Goal: Task Accomplishment & Management: Manage account settings

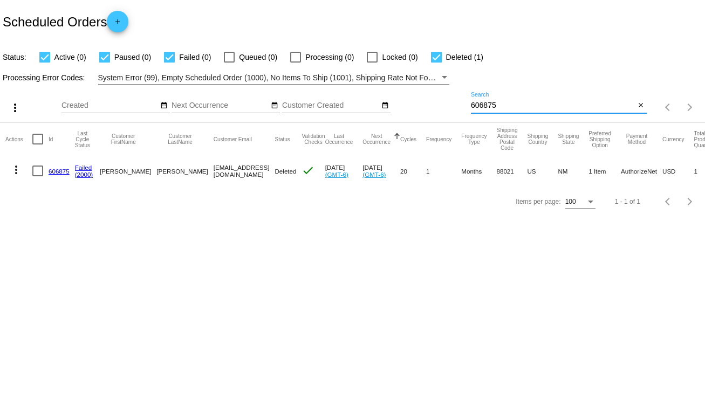
drag, startPoint x: 508, startPoint y: 103, endPoint x: 434, endPoint y: 110, distance: 74.3
click at [434, 111] on div "more_vert Oct Jan Feb Mar [DATE]" at bounding box center [352, 104] width 705 height 38
type input "775290"
click at [35, 173] on div at bounding box center [37, 171] width 11 height 11
click at [37, 176] on input "checkbox" at bounding box center [37, 176] width 1 height 1
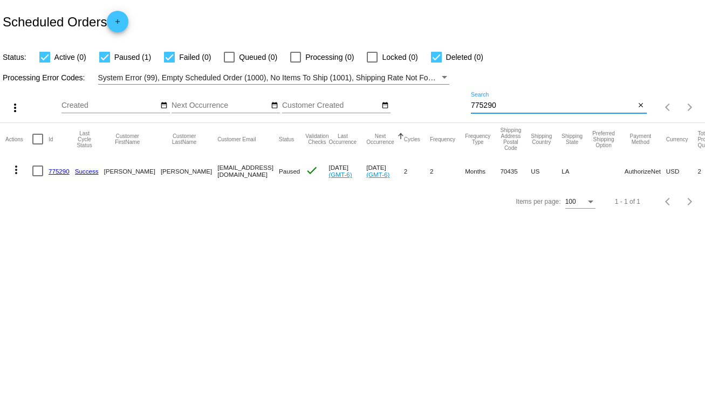
checkbox input "true"
click at [18, 169] on mat-icon "more_vert" at bounding box center [16, 170] width 13 height 13
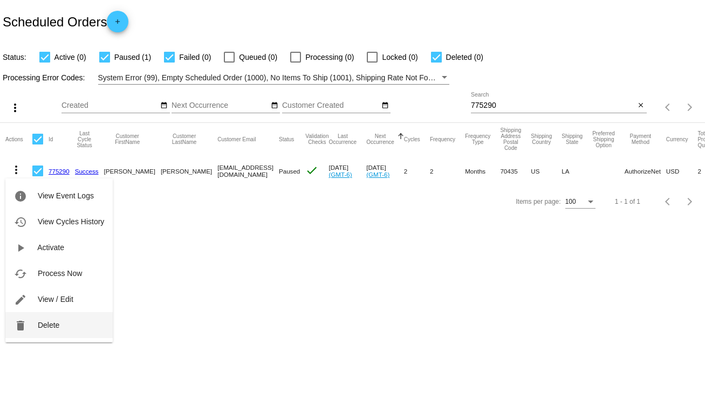
click at [53, 322] on span "Delete" at bounding box center [49, 325] width 22 height 9
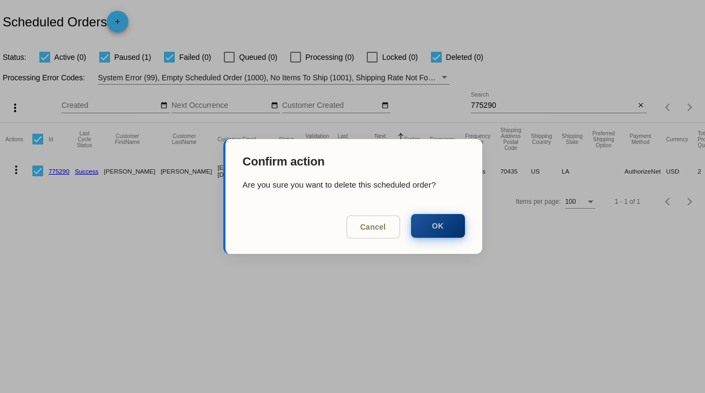
click at [438, 227] on button "OK" at bounding box center [438, 226] width 54 height 24
